Goal: Find specific page/section: Find specific page/section

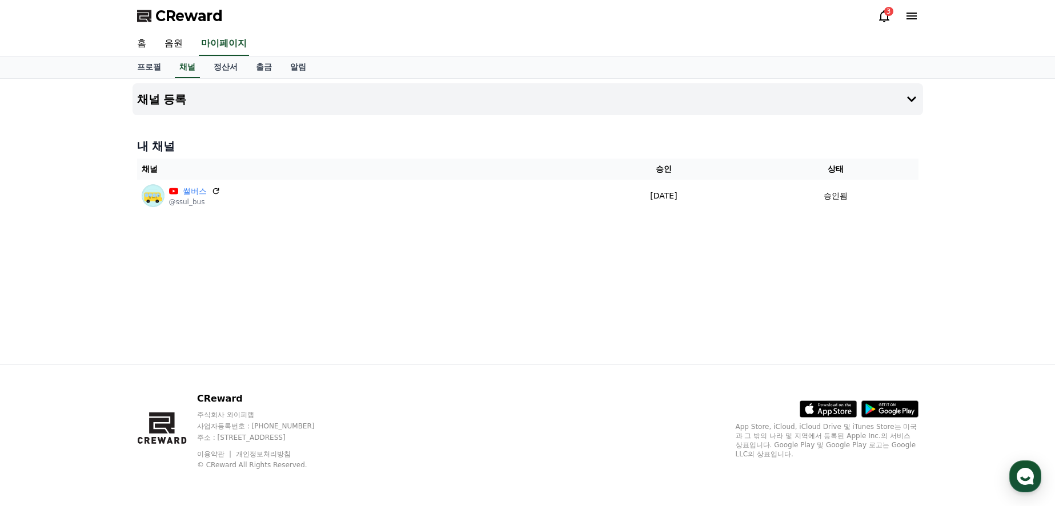
click at [222, 73] on link "정산서" at bounding box center [225, 68] width 42 height 22
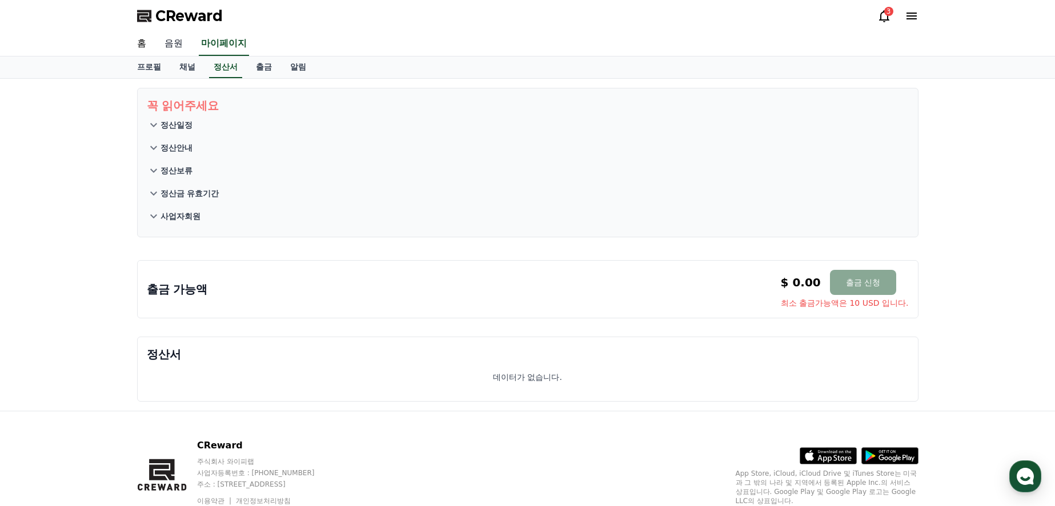
click at [180, 43] on link "음원" at bounding box center [173, 44] width 37 height 24
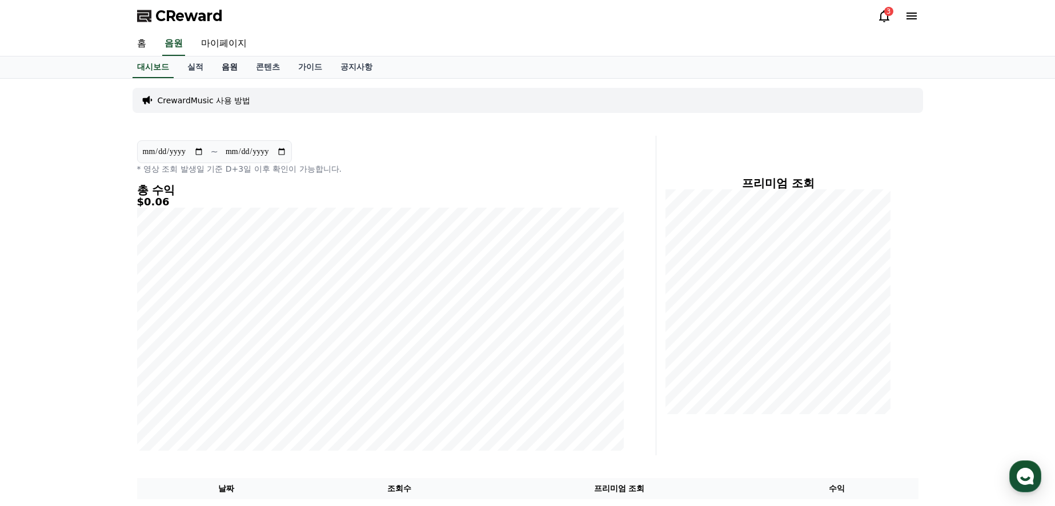
click at [234, 67] on link "음원" at bounding box center [229, 68] width 34 height 22
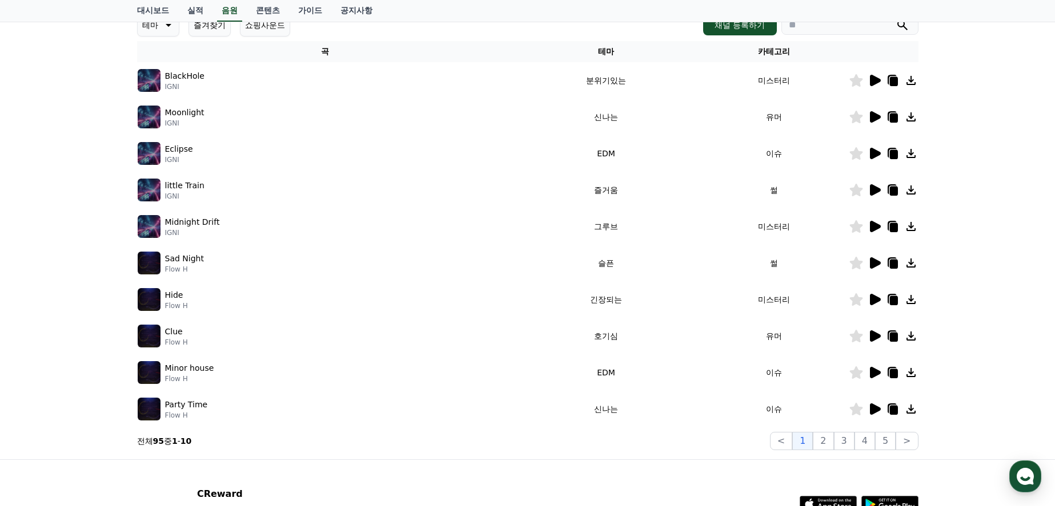
scroll to position [228, 0]
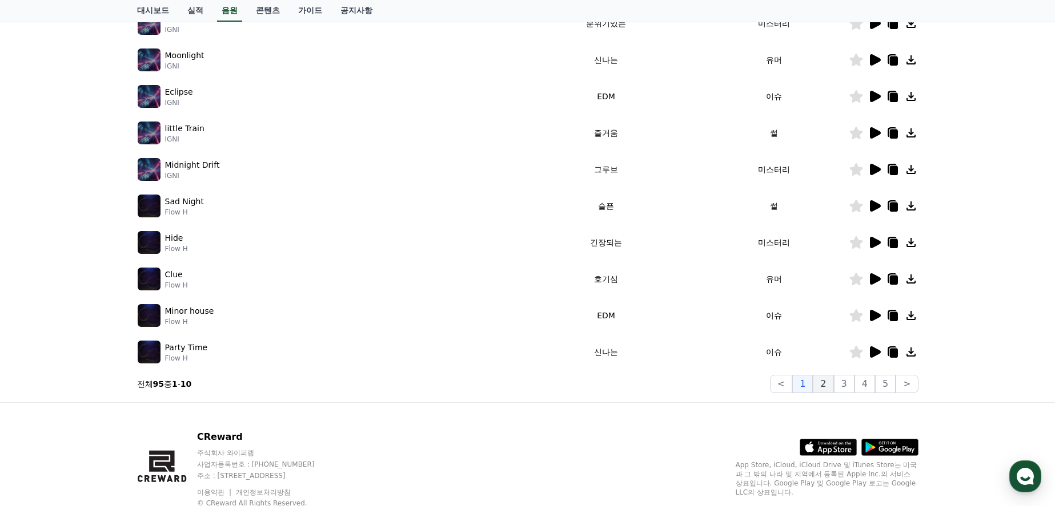
click at [818, 383] on button "2" at bounding box center [823, 384] width 21 height 18
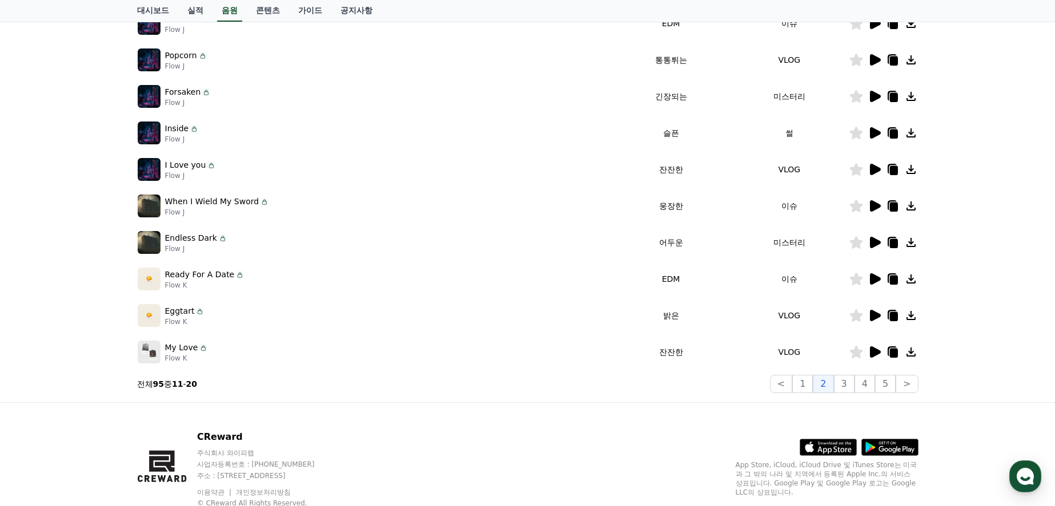
scroll to position [171, 0]
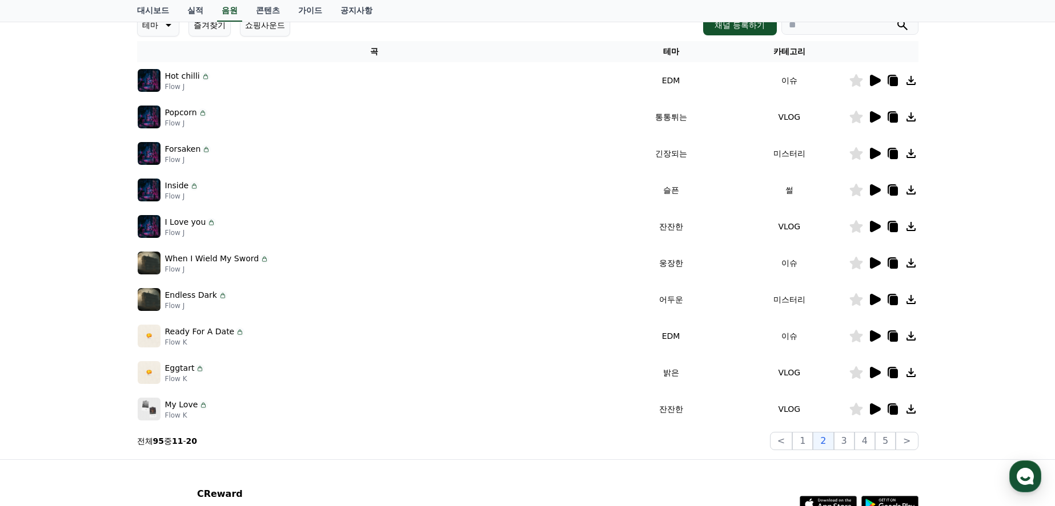
click at [874, 300] on icon at bounding box center [875, 299] width 11 height 11
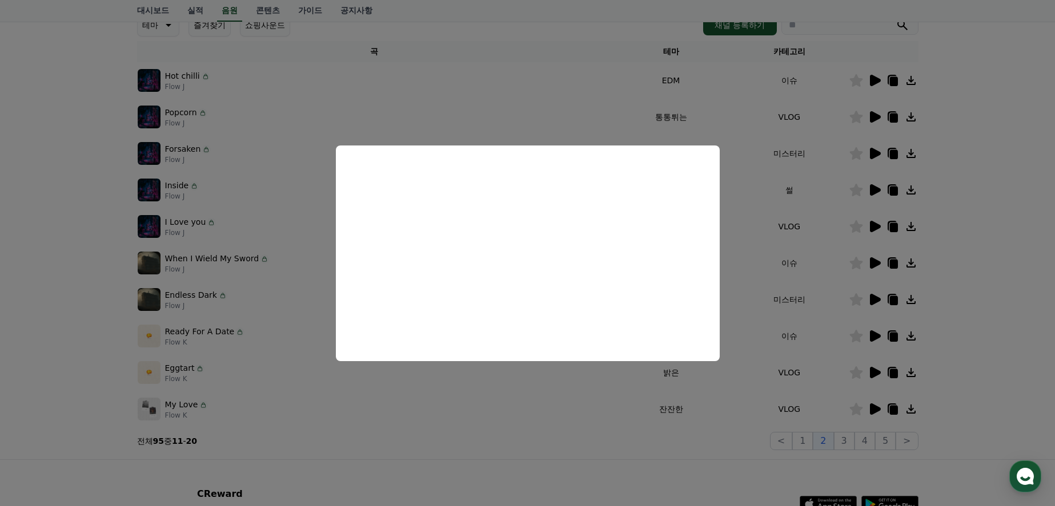
click at [1015, 254] on button "close modal" at bounding box center [527, 253] width 1055 height 506
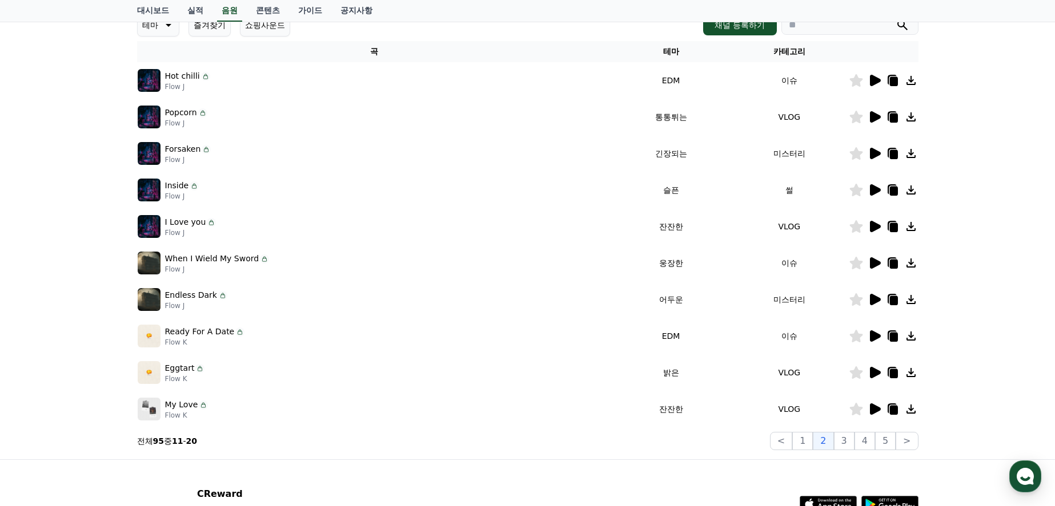
click at [911, 300] on icon at bounding box center [910, 299] width 9 height 9
drag, startPoint x: 969, startPoint y: 290, endPoint x: 875, endPoint y: 302, distance: 95.1
click at [969, 290] on div "크리워드 음원 서비스 이용 시 유의사항 음원 * 볼륨은 15% 이상으로 설정해주세요. * 35초 미만은 수익이 적거나 발생하지 않을 수 있습니…" at bounding box center [527, 183] width 1055 height 552
